Goal: Task Accomplishment & Management: Complete application form

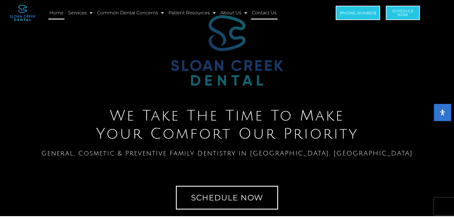
click at [259, 11] on link "Contact Us" at bounding box center [264, 12] width 27 height 13
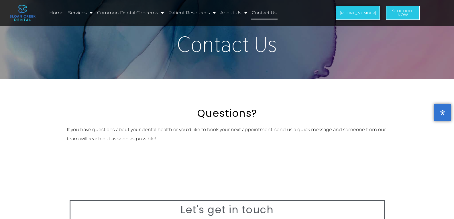
scroll to position [191, 0]
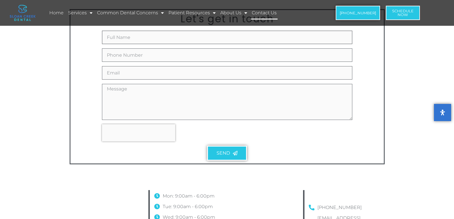
click at [168, 36] on input "Full Name" at bounding box center [227, 37] width 250 height 13
type input "Daniel Stanford"
type input "8149805065"
type input "daniel.stanford@webdesignsalgorithms.com"
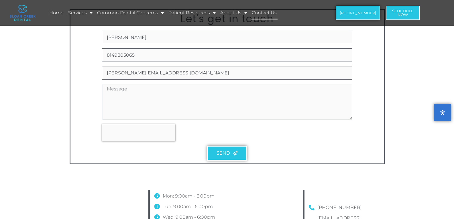
click at [185, 113] on textarea "Message" at bounding box center [227, 102] width 250 height 36
paste textarea "Beloved website owner, I’m Daniel from Web Design Algorithms, and I’ve been hel…"
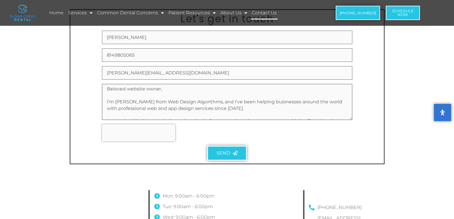
scroll to position [126, 0]
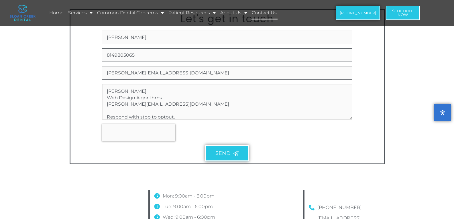
type textarea "Beloved website owner, I’m Daniel from Web Design Algorithms, and I’ve been hel…"
click at [229, 150] on button "Send" at bounding box center [227, 153] width 44 height 16
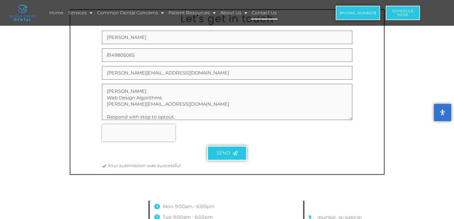
scroll to position [0, 0]
